Goal: Browse casually: Explore the website without a specific task or goal

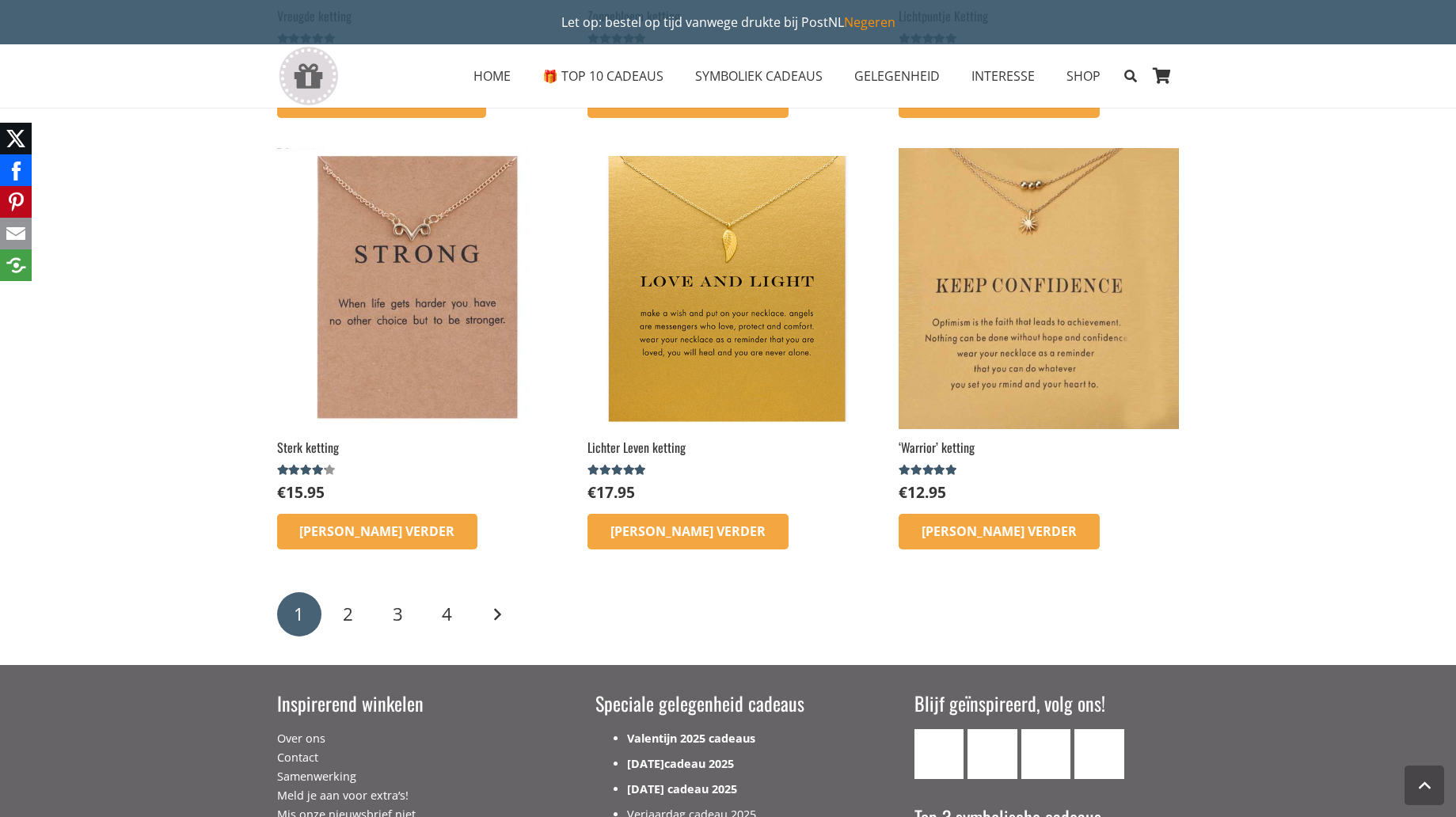
scroll to position [2296, 0]
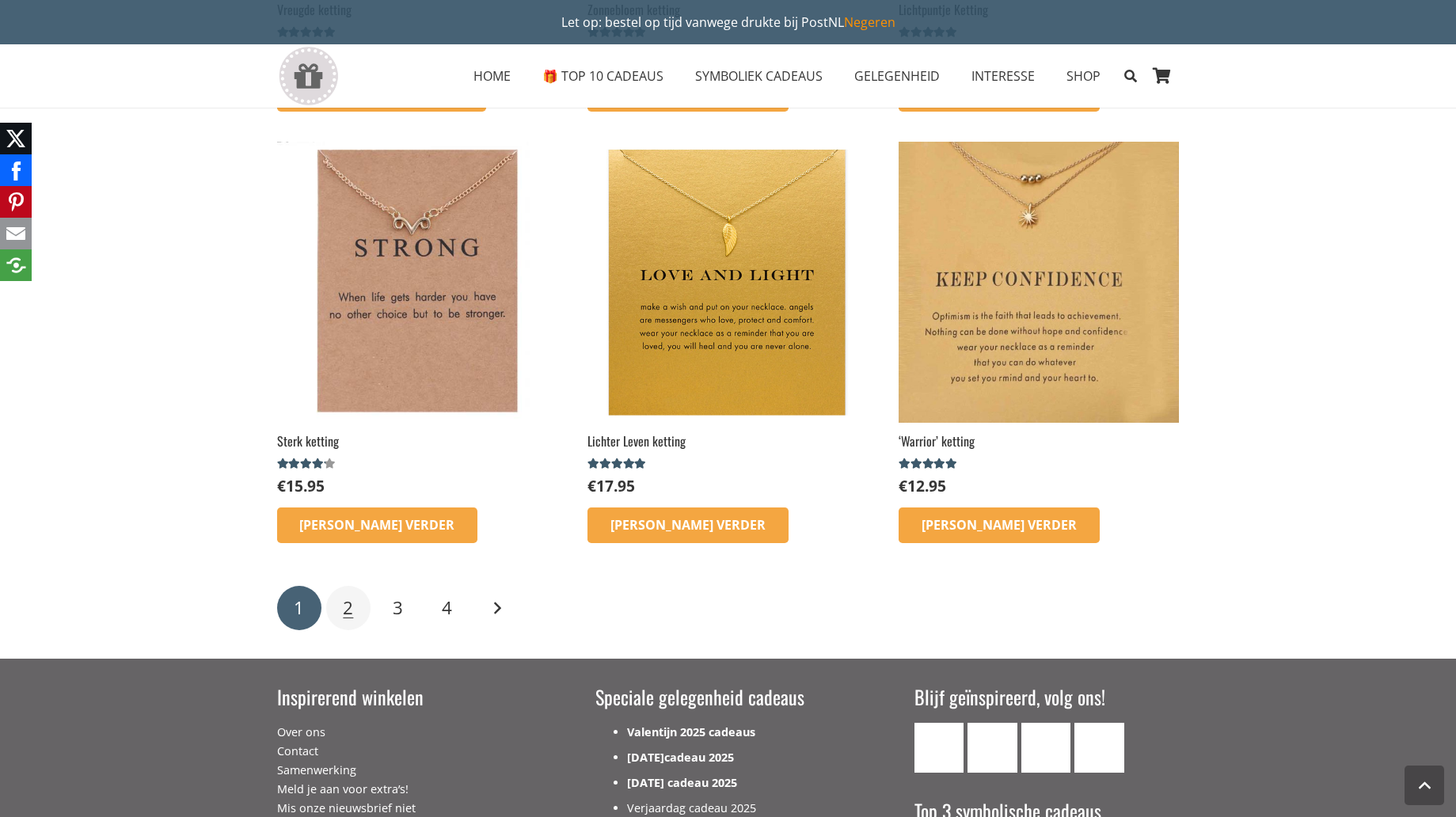
click at [341, 600] on link "2" at bounding box center [348, 608] width 44 height 44
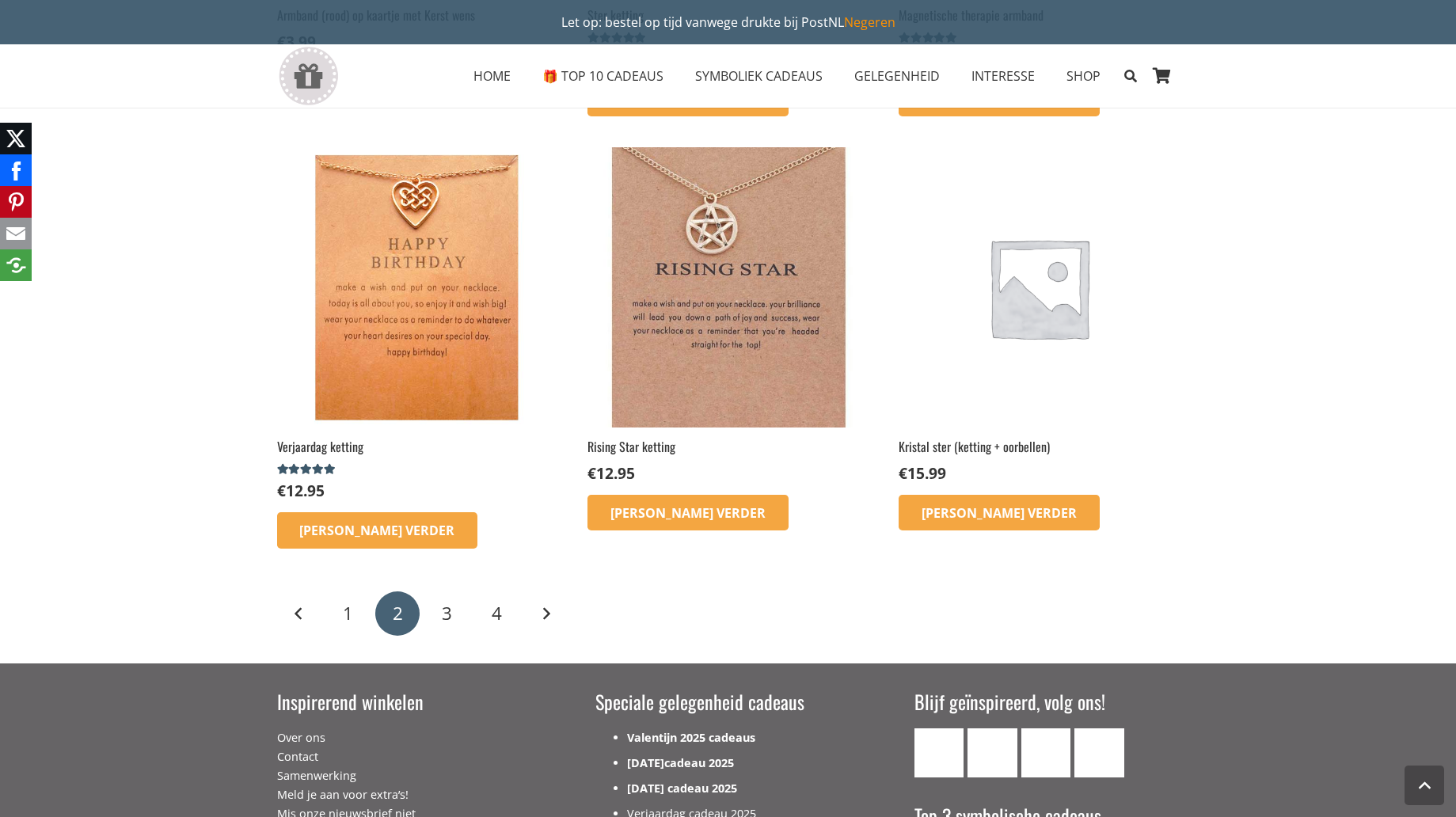
scroll to position [1821, 0]
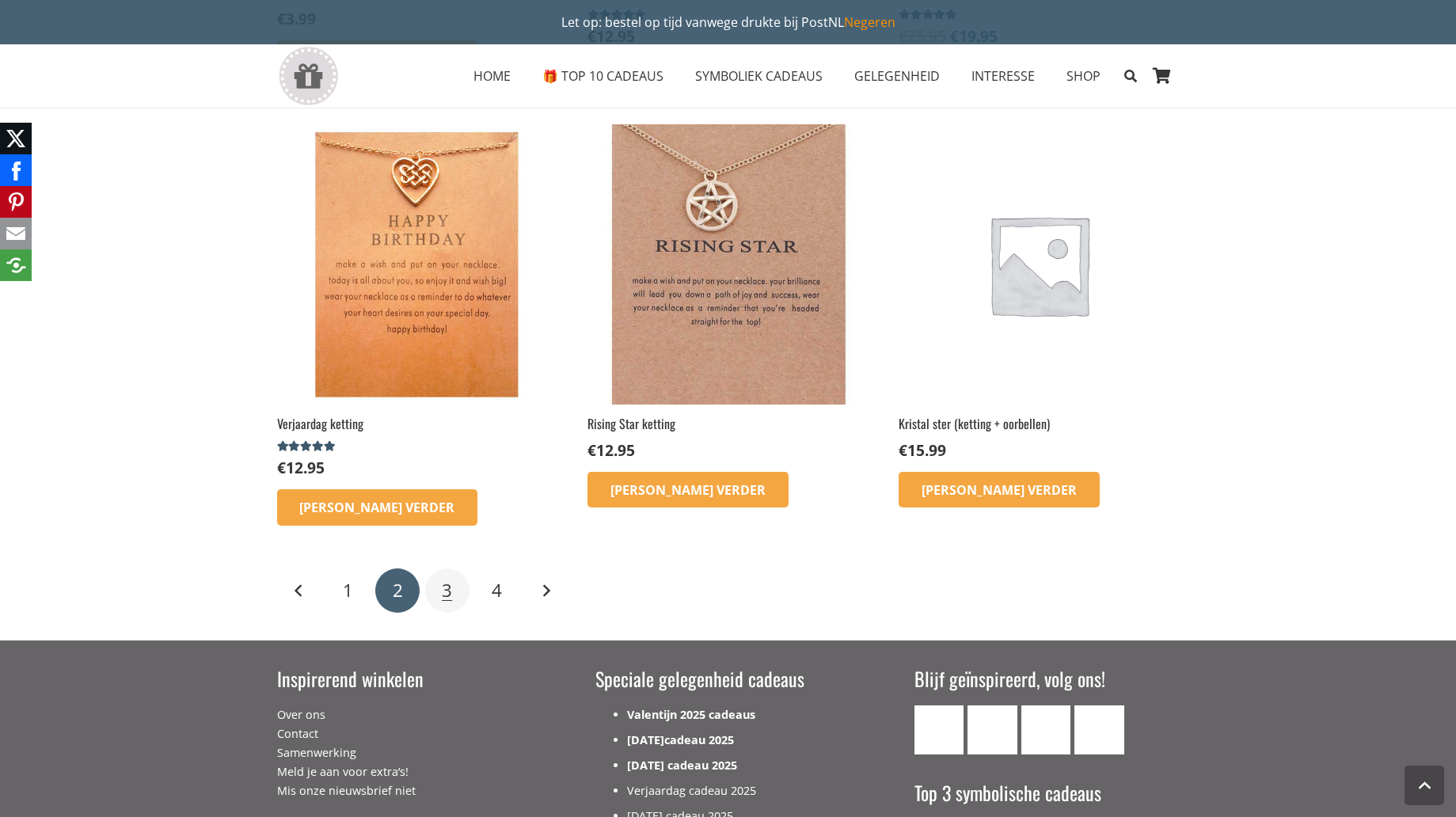
click at [454, 594] on link "3" at bounding box center [447, 590] width 44 height 44
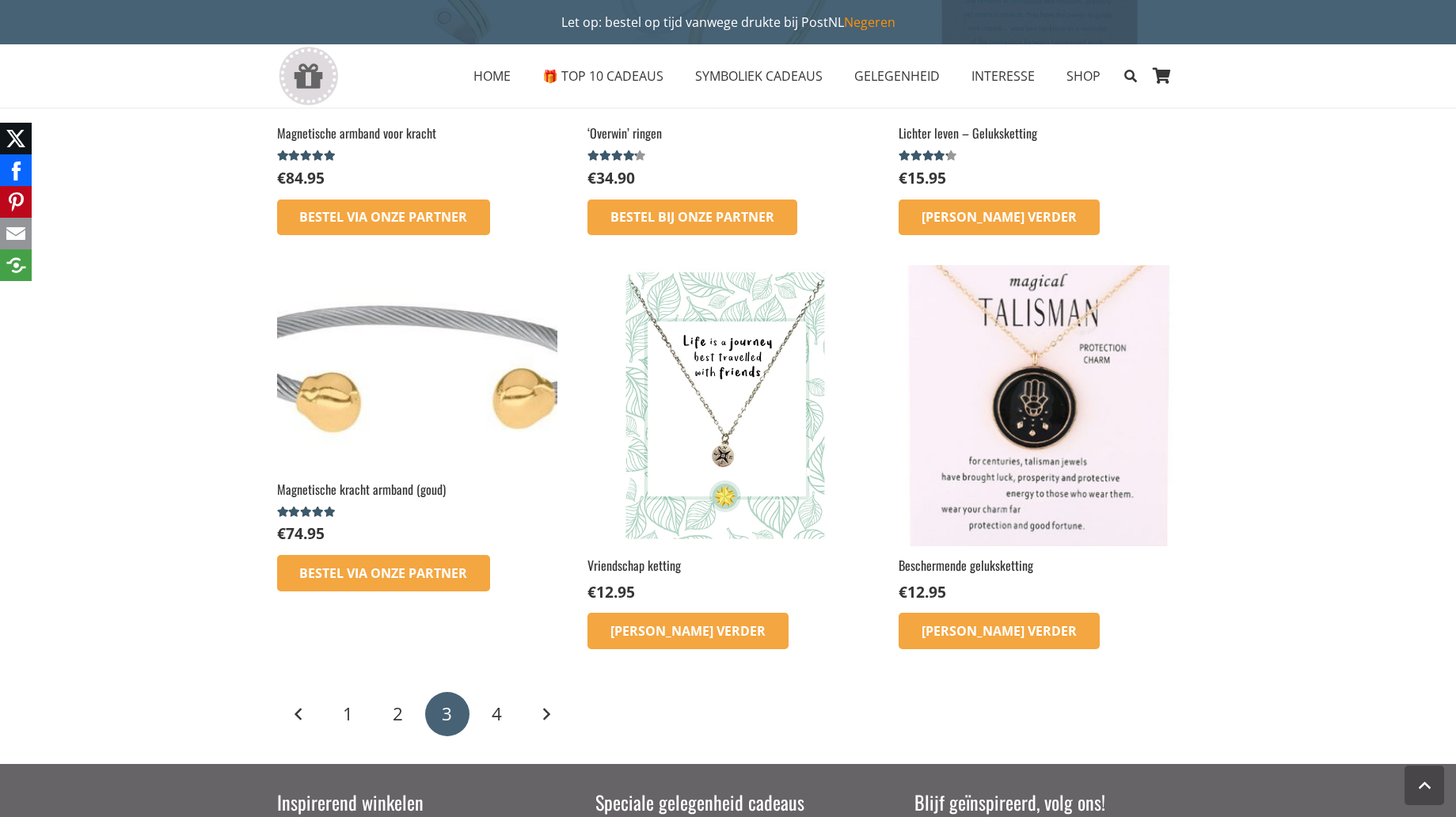
scroll to position [1663, 0]
click at [728, 456] on img at bounding box center [728, 405] width 280 height 280
click at [546, 711] on link "Volgende" at bounding box center [546, 713] width 44 height 44
